Goal: Information Seeking & Learning: Learn about a topic

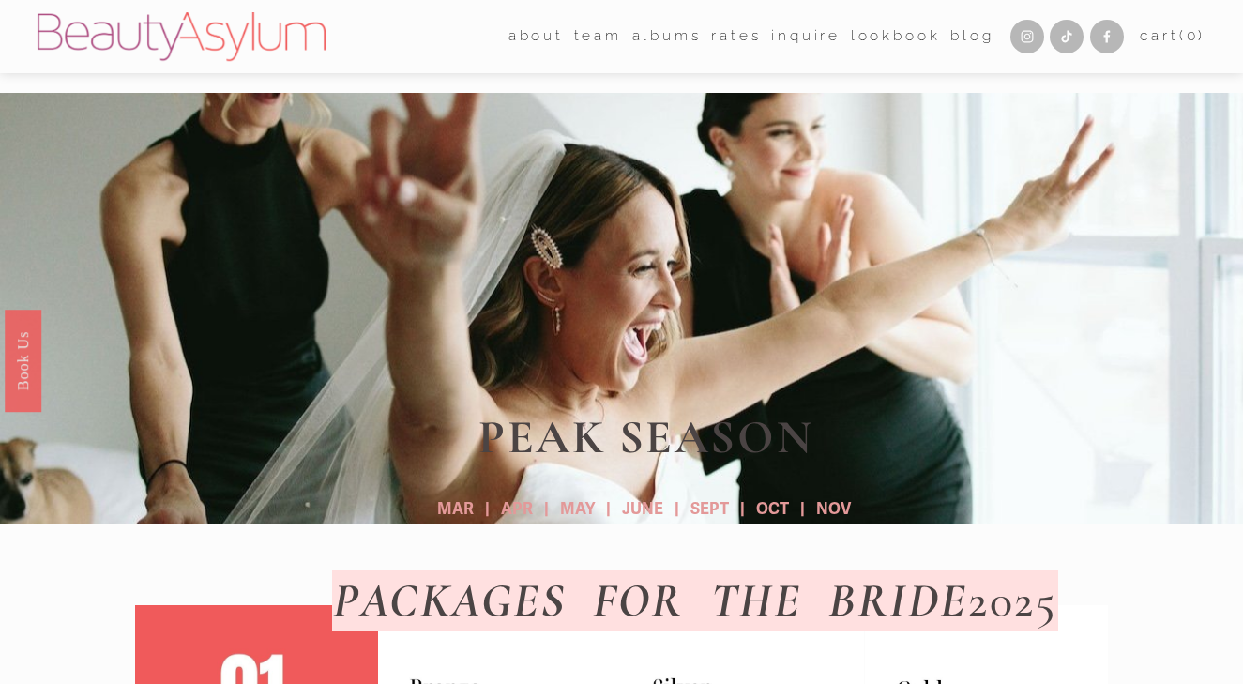
click at [855, 37] on link "Lookbook" at bounding box center [896, 37] width 90 height 29
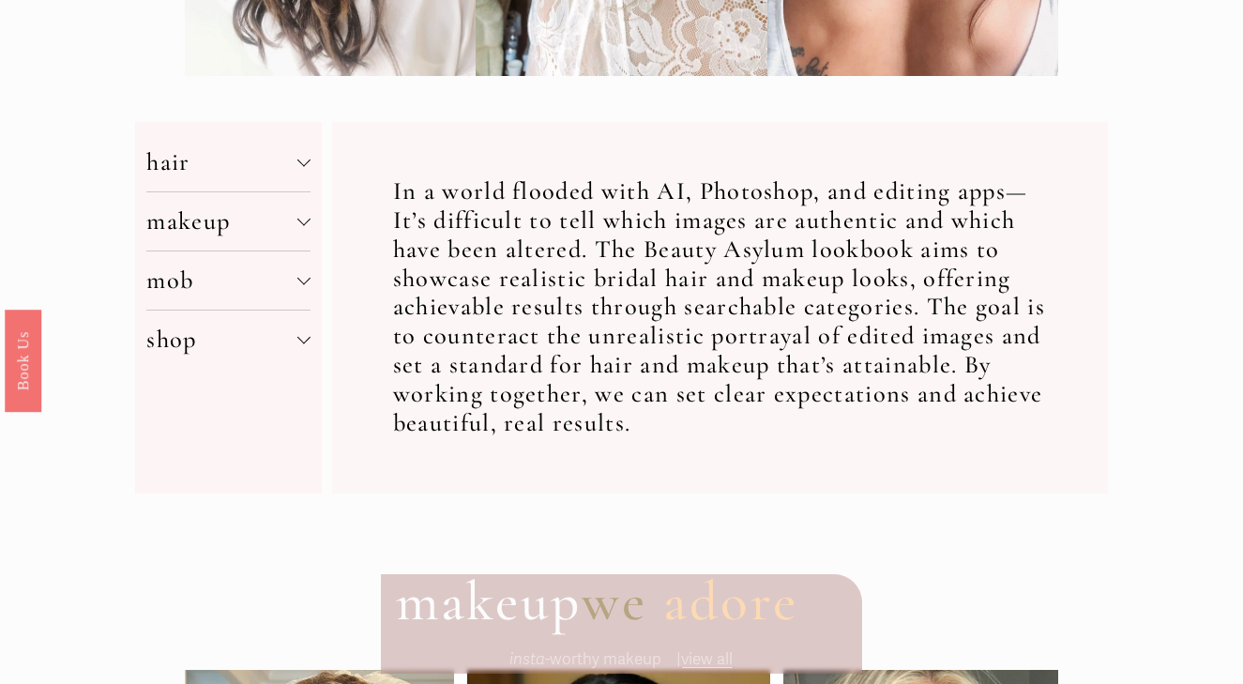
scroll to position [615, 0]
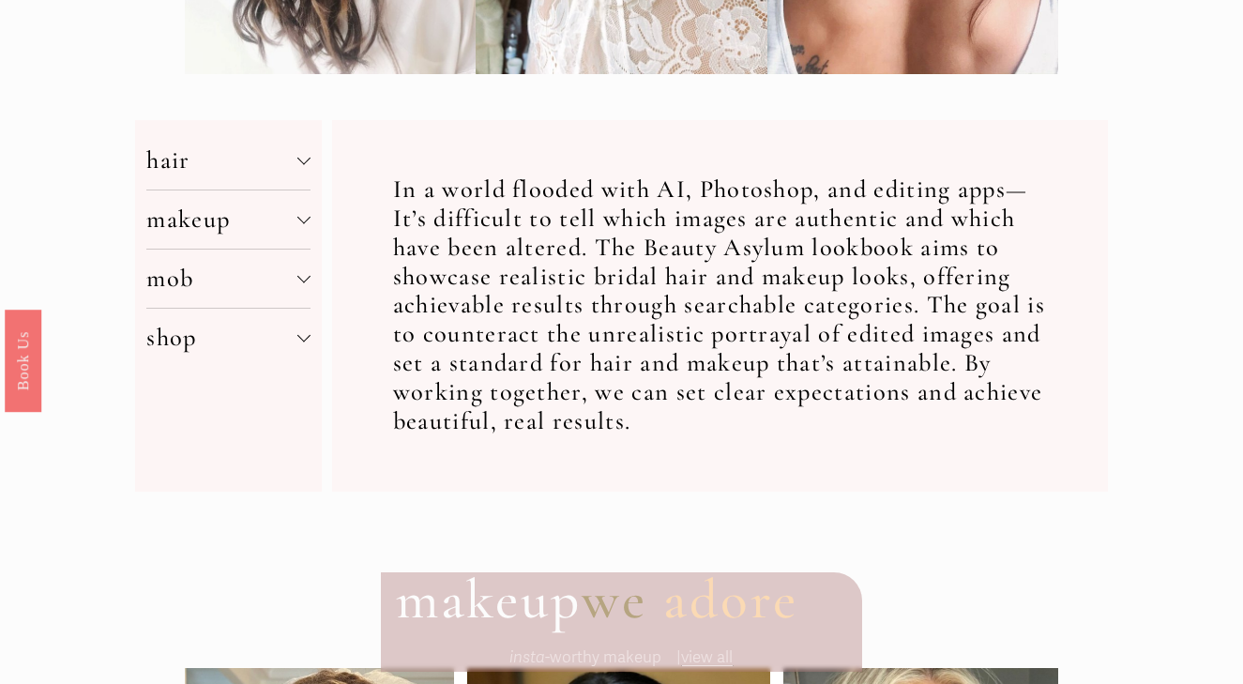
click at [288, 151] on span "hair" at bounding box center [221, 160] width 151 height 30
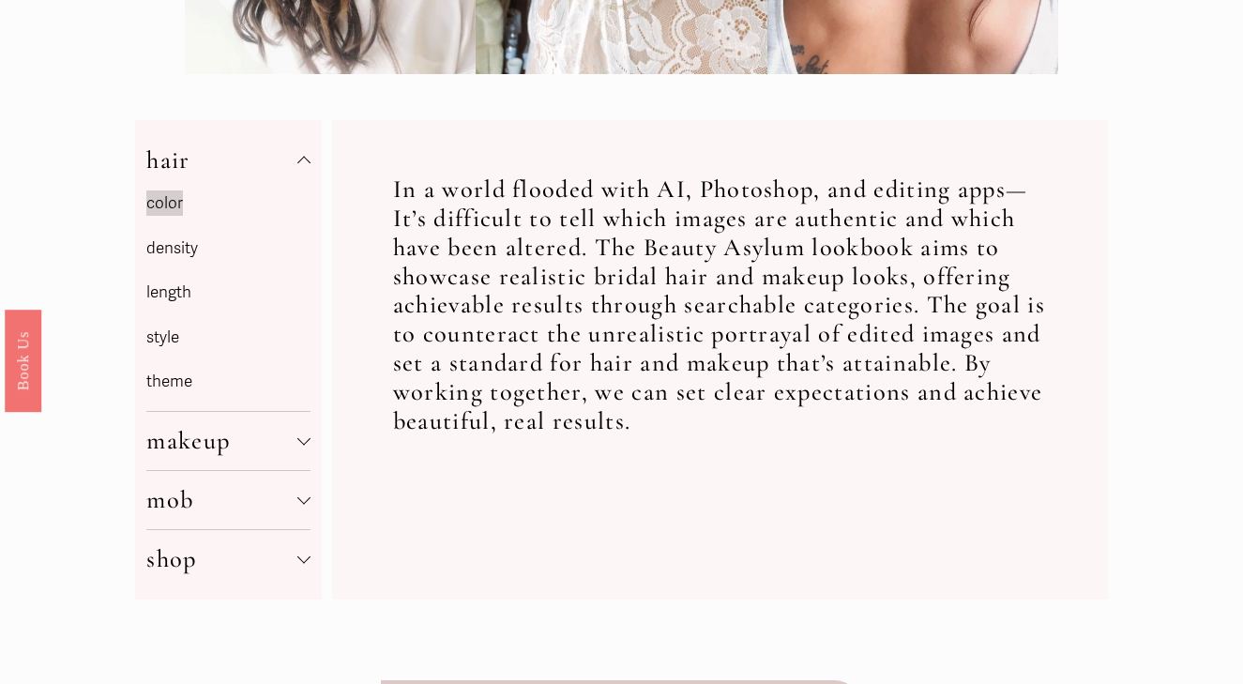
click at [168, 203] on mark "color" at bounding box center [164, 202] width 37 height 25
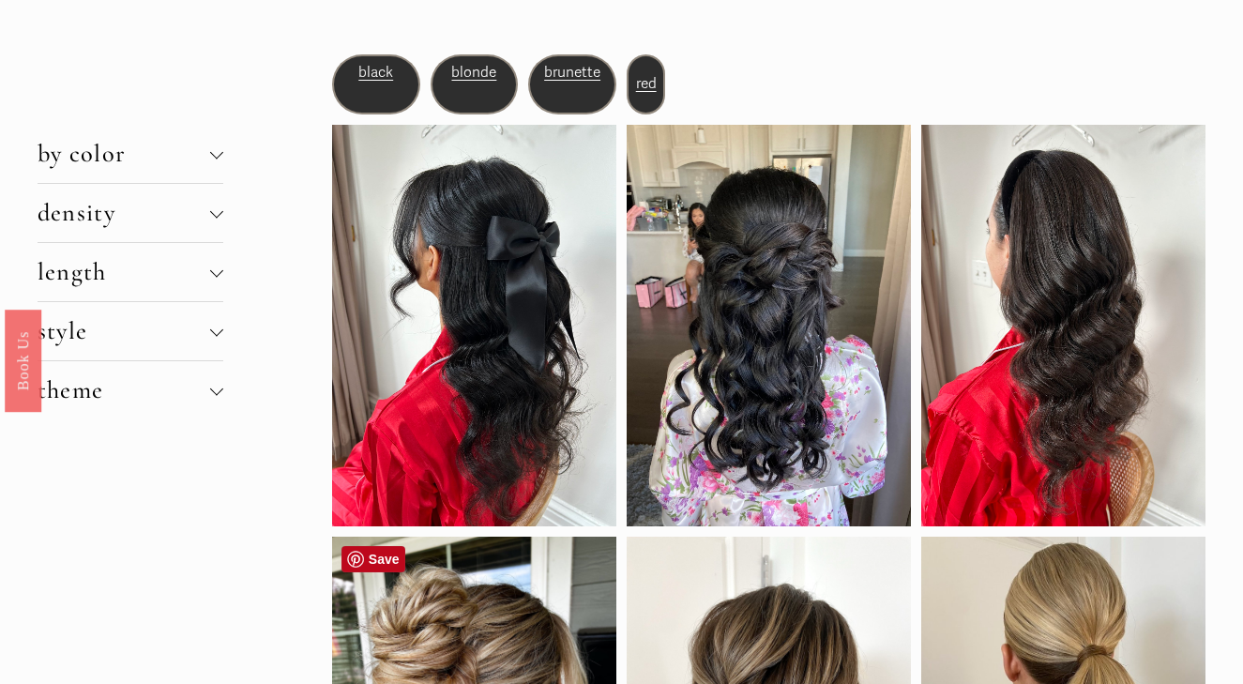
scroll to position [67, 0]
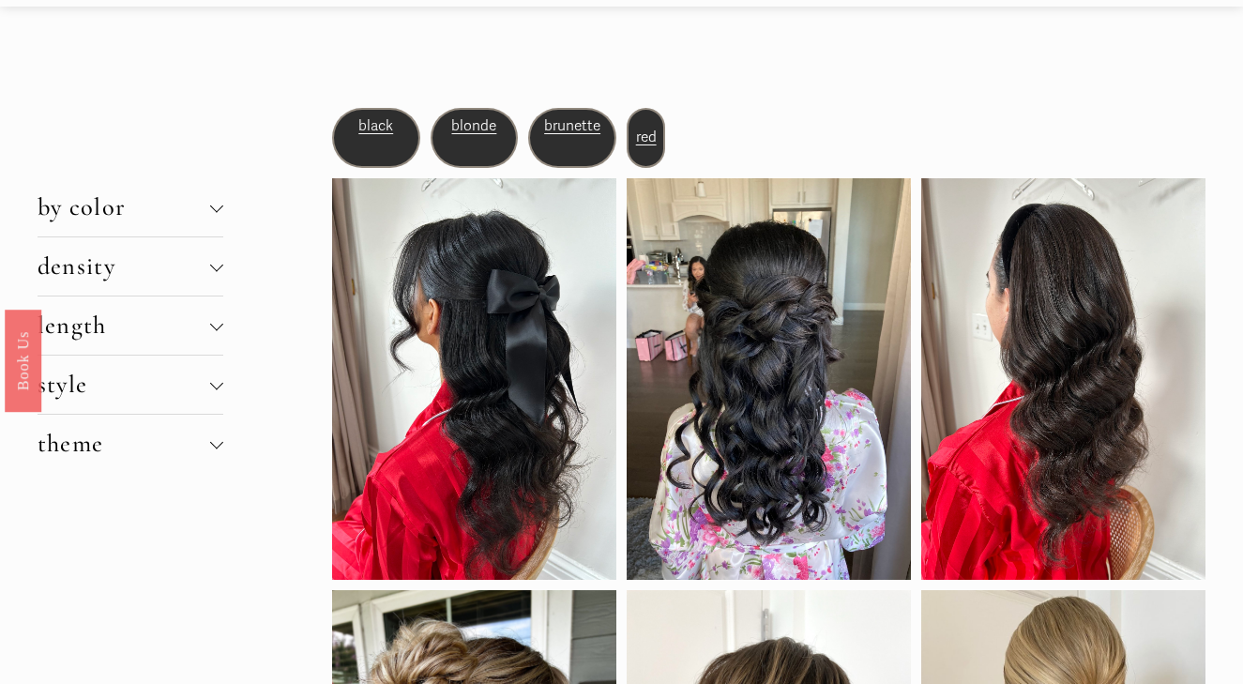
click at [473, 131] on span "blonde" at bounding box center [473, 125] width 45 height 17
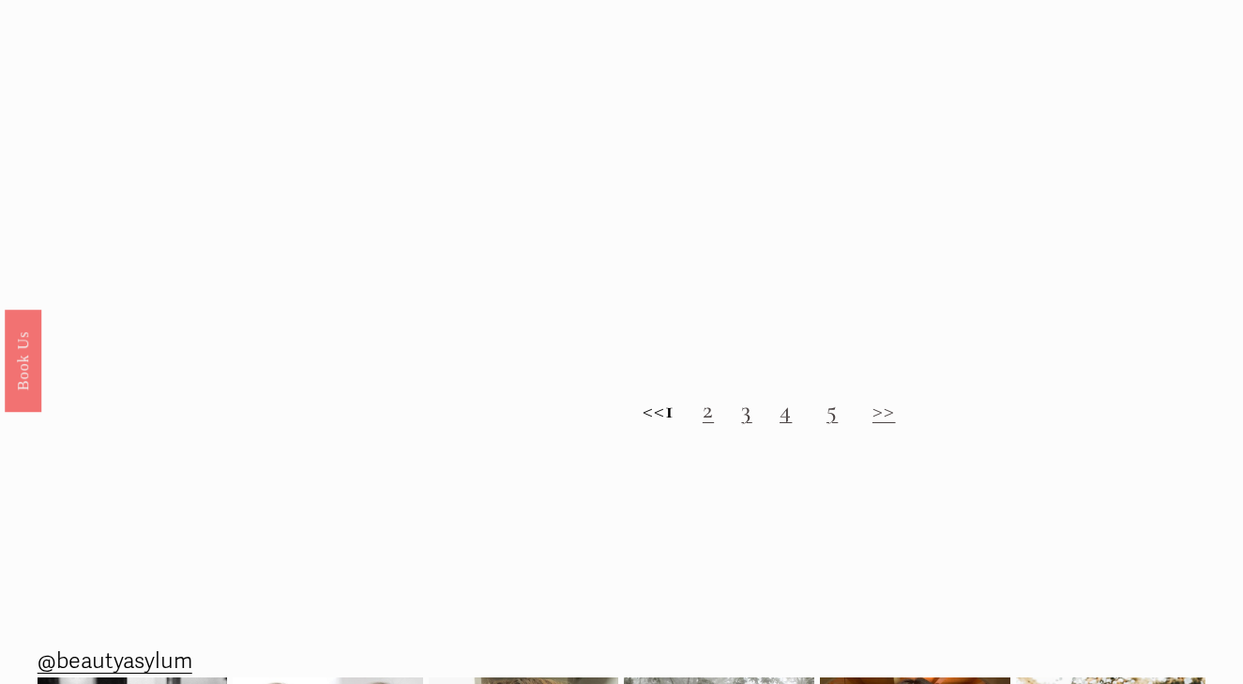
scroll to position [1684, 0]
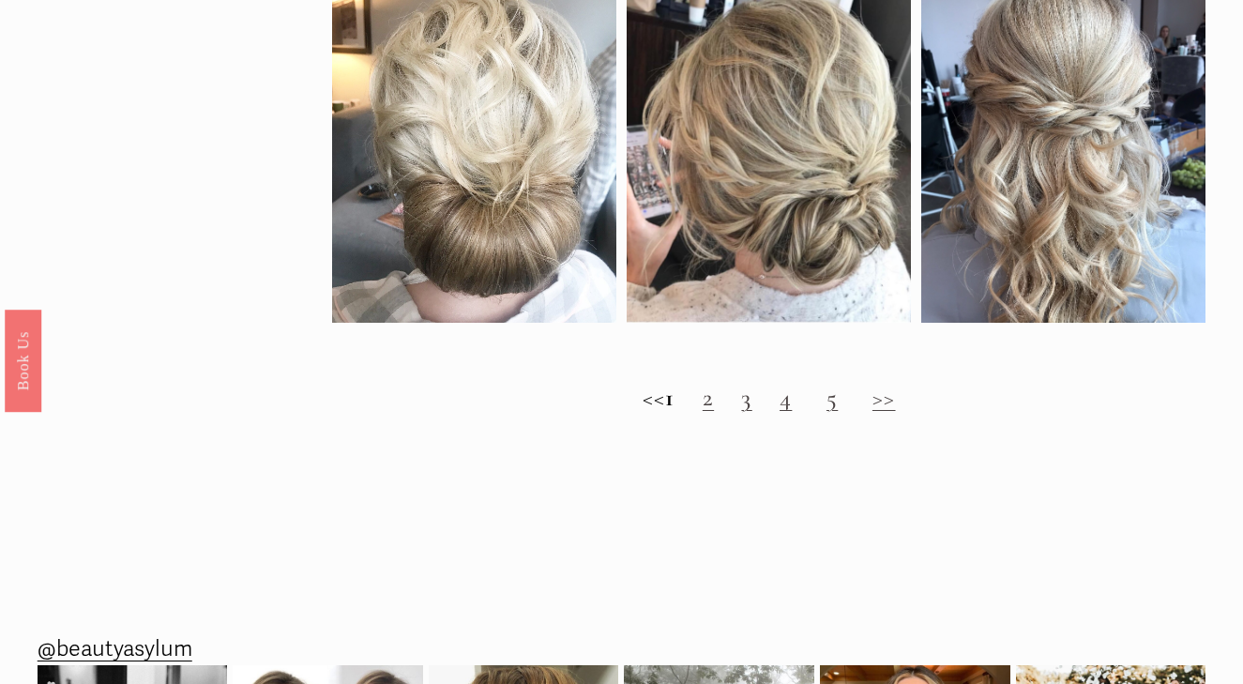
click at [714, 405] on link "2" at bounding box center [708, 398] width 11 height 30
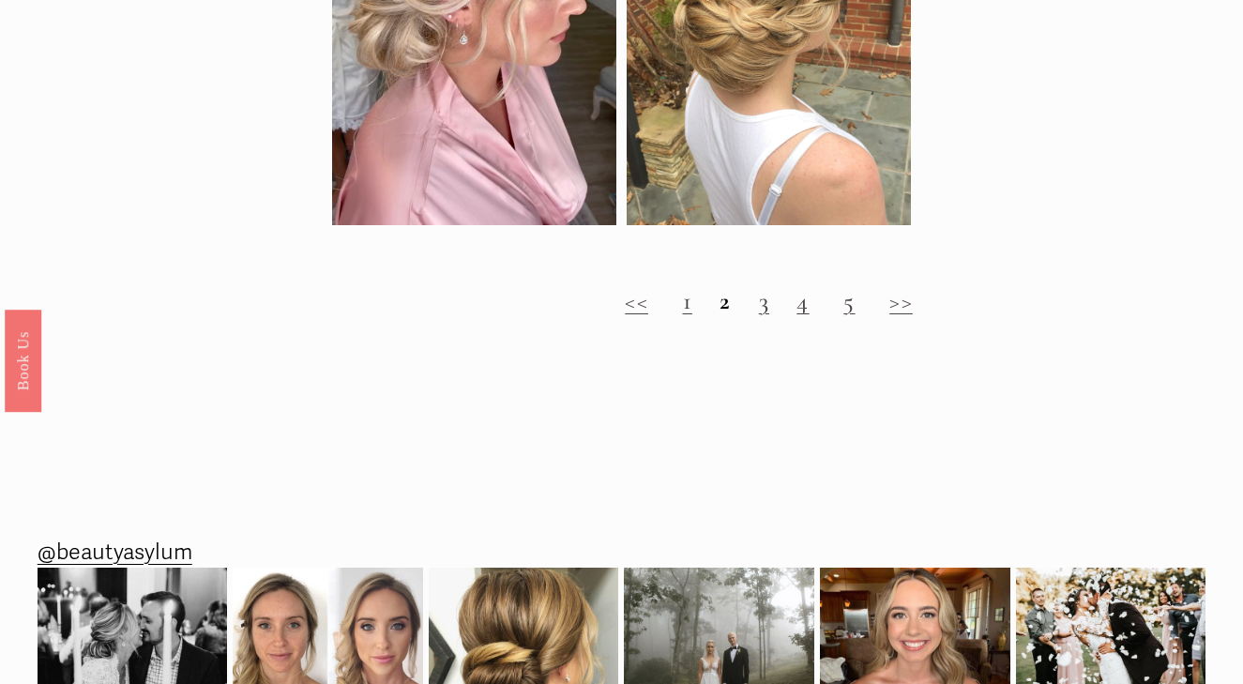
scroll to position [1864, 0]
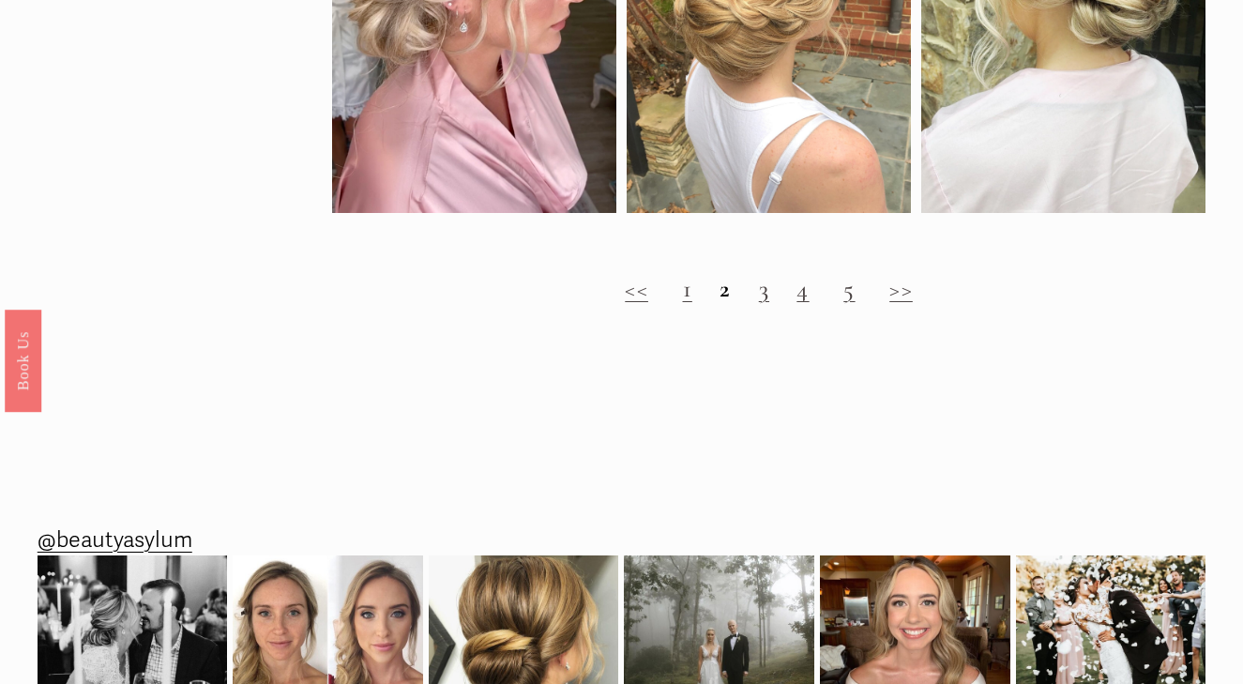
click at [761, 296] on link "3" at bounding box center [764, 289] width 10 height 30
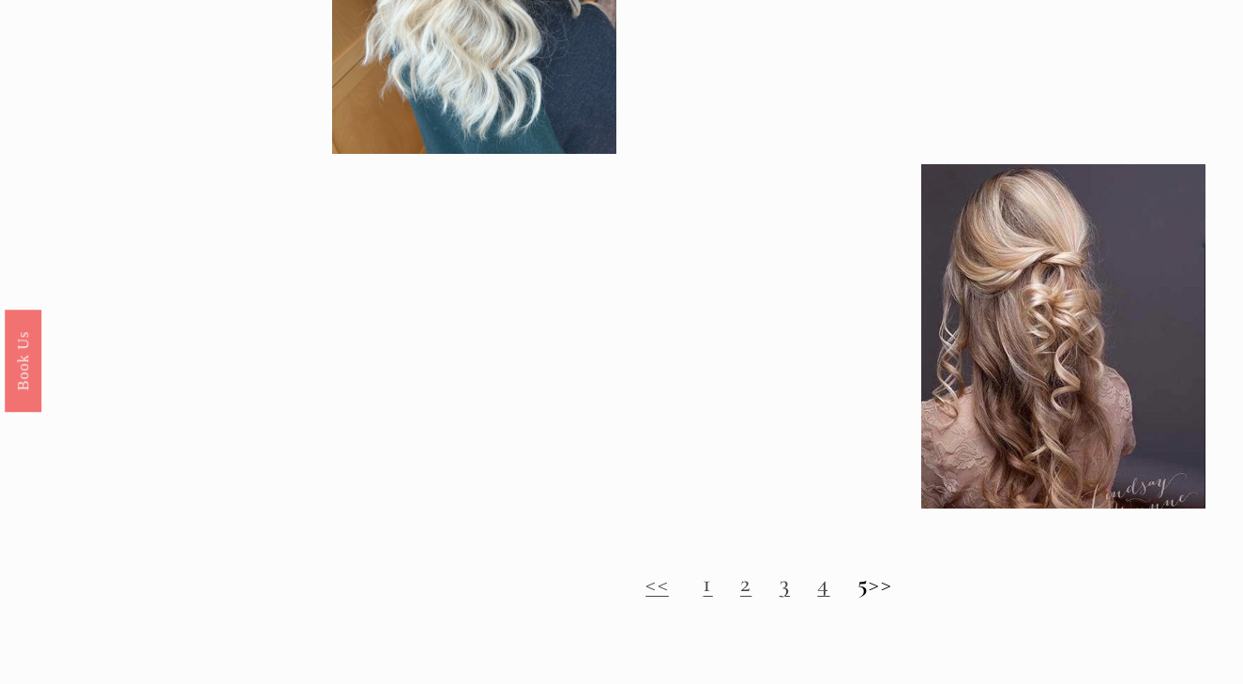
scroll to position [1512, 0]
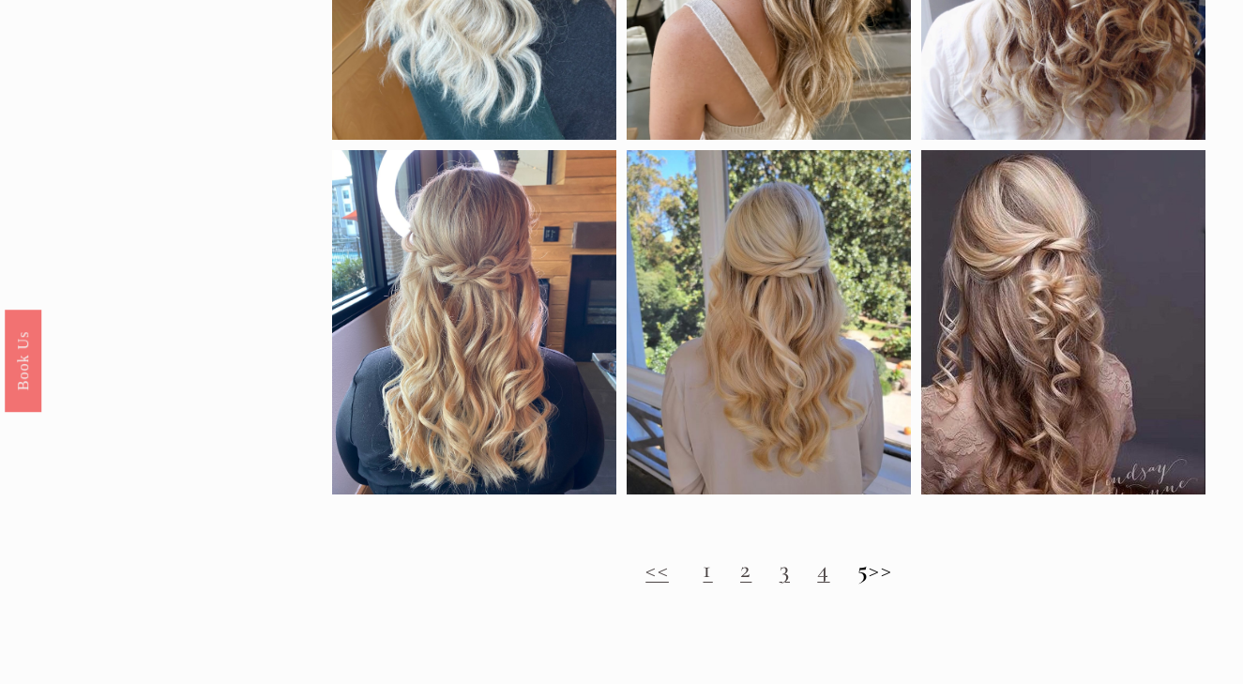
click at [890, 569] on h2 "<< 1 2 3 4 5 >>" at bounding box center [768, 569] width 873 height 29
click at [759, 572] on h2 "<< 1 2 3 4 5 >>" at bounding box center [768, 569] width 873 height 29
click at [780, 583] on link "3" at bounding box center [785, 569] width 10 height 30
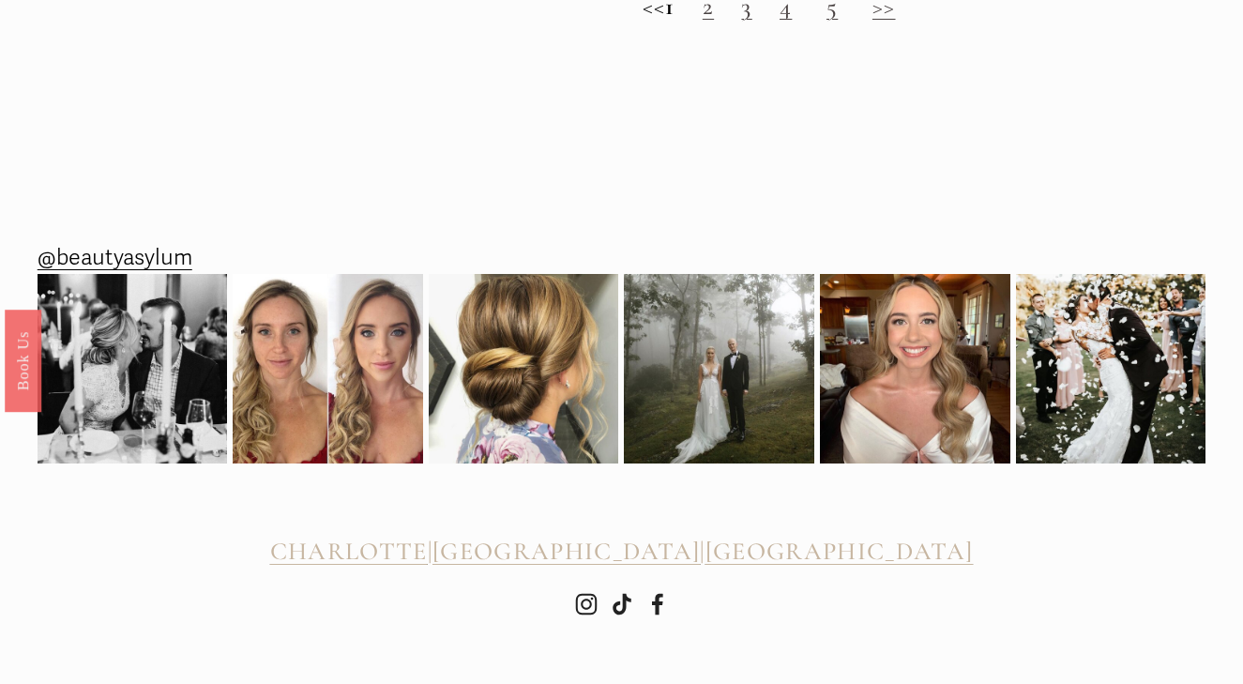
scroll to position [2075, 0]
